Goal: Task Accomplishment & Management: Manage account settings

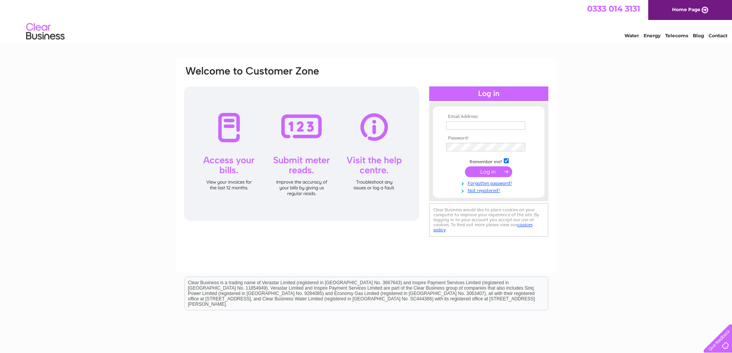
type input "[EMAIL_ADDRESS][DOMAIN_NAME]"
click at [499, 171] on input "submit" at bounding box center [488, 171] width 47 height 11
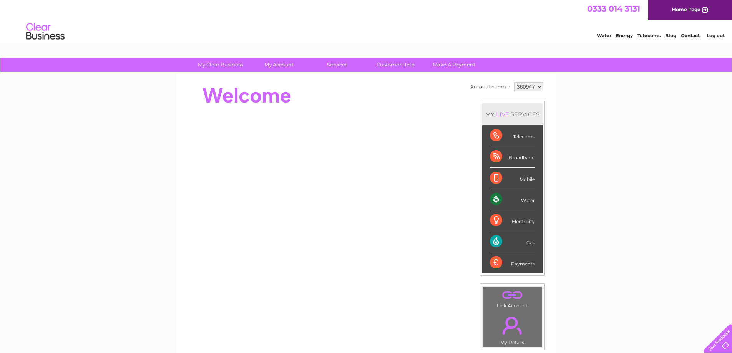
click at [528, 85] on select "360947 450059" at bounding box center [528, 86] width 29 height 9
select select "450059"
click at [514, 82] on select "360947 450059" at bounding box center [528, 86] width 29 height 9
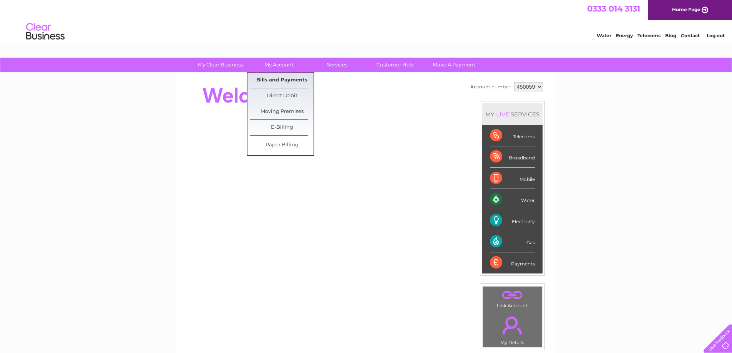
click at [291, 79] on link "Bills and Payments" at bounding box center [281, 80] width 63 height 15
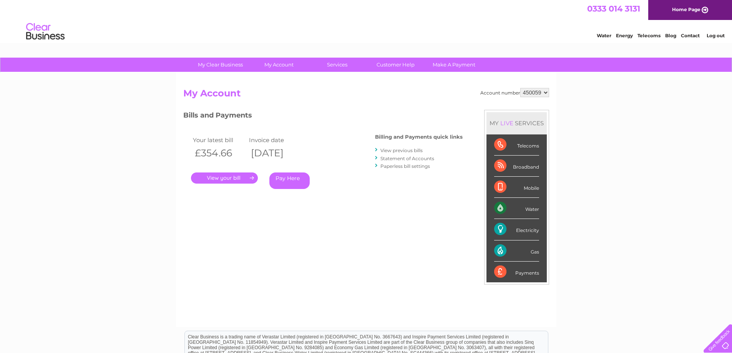
click at [249, 177] on link "." at bounding box center [224, 178] width 67 height 11
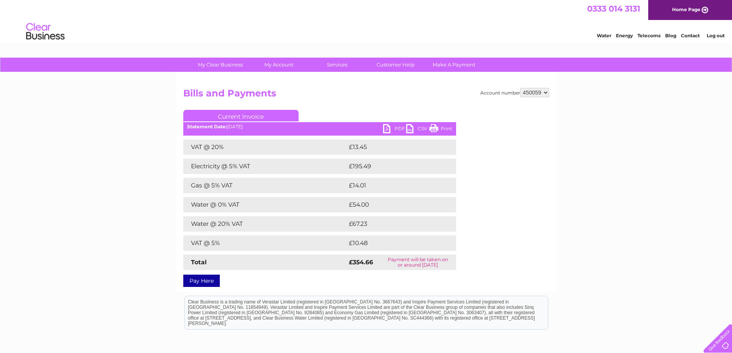
click at [388, 129] on link "PDF" at bounding box center [394, 129] width 23 height 11
